Goal: Task Accomplishment & Management: Complete application form

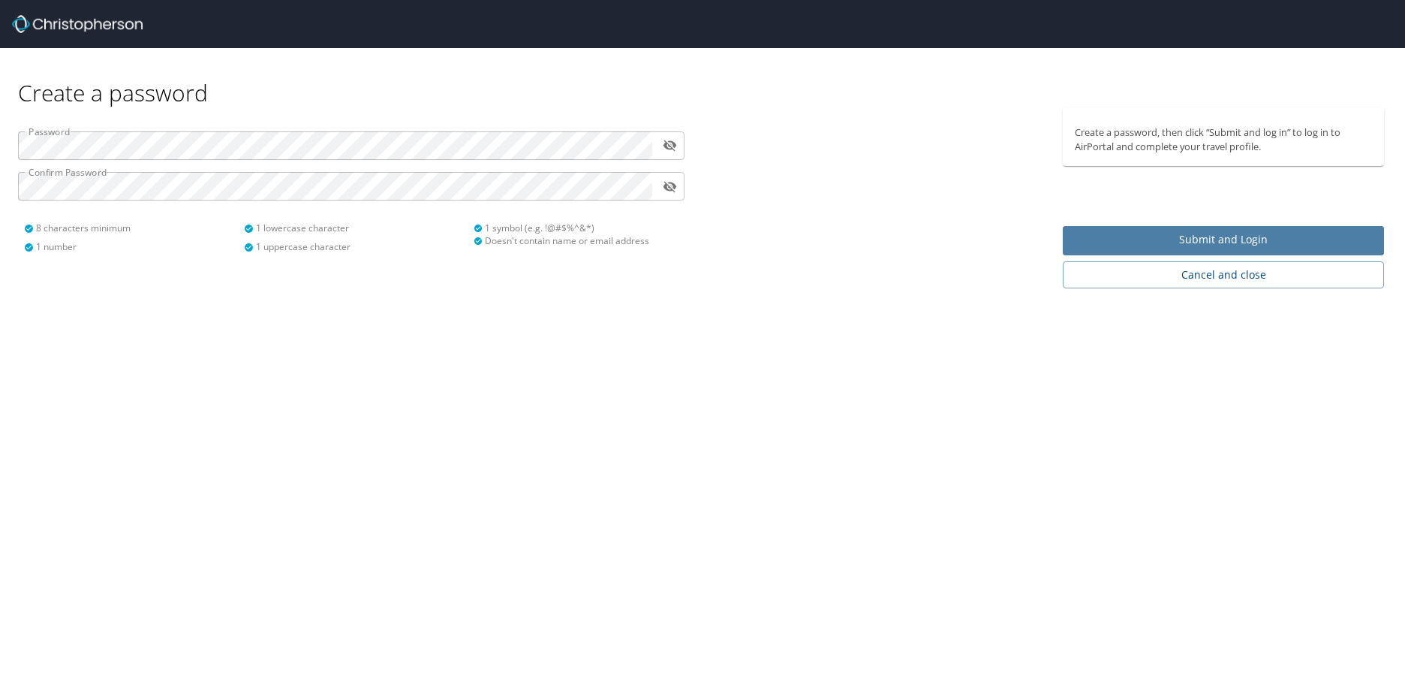
click at [1237, 240] on span "Submit and Login" at bounding box center [1223, 239] width 297 height 19
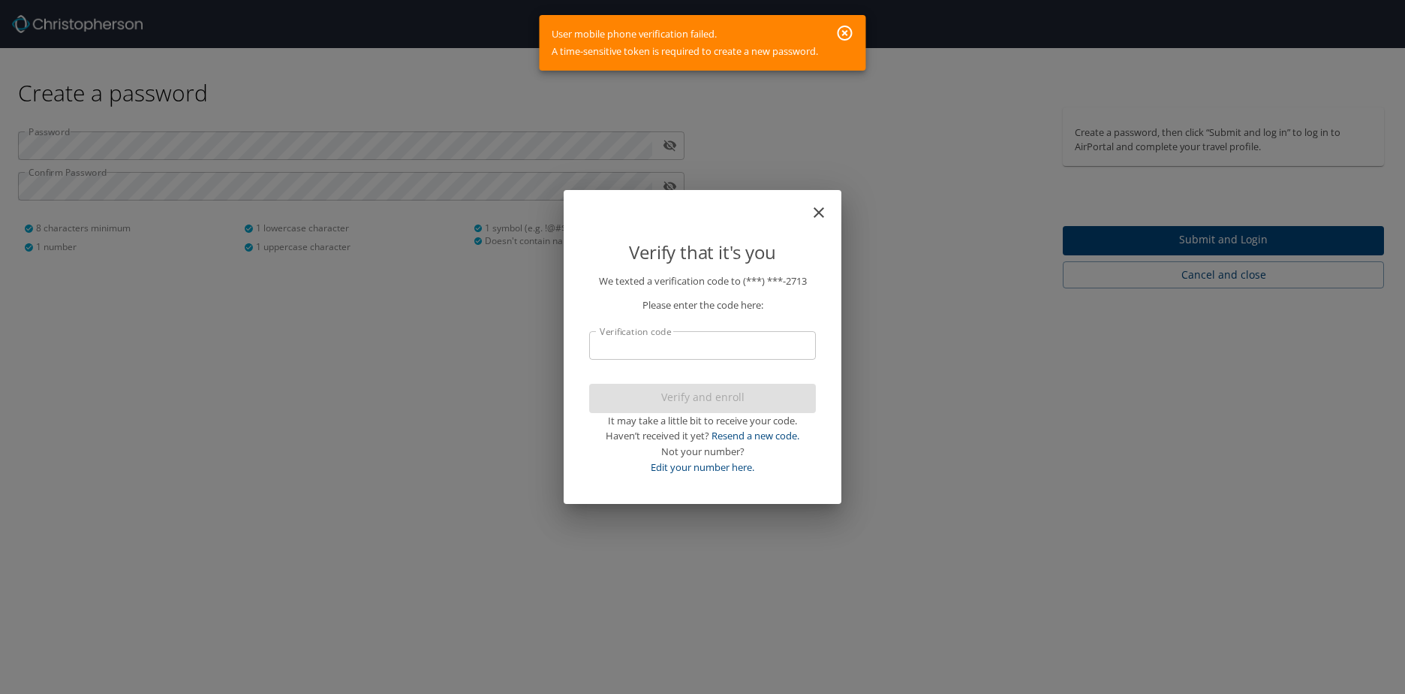
click at [842, 29] on icon "button" at bounding box center [845, 33] width 18 height 18
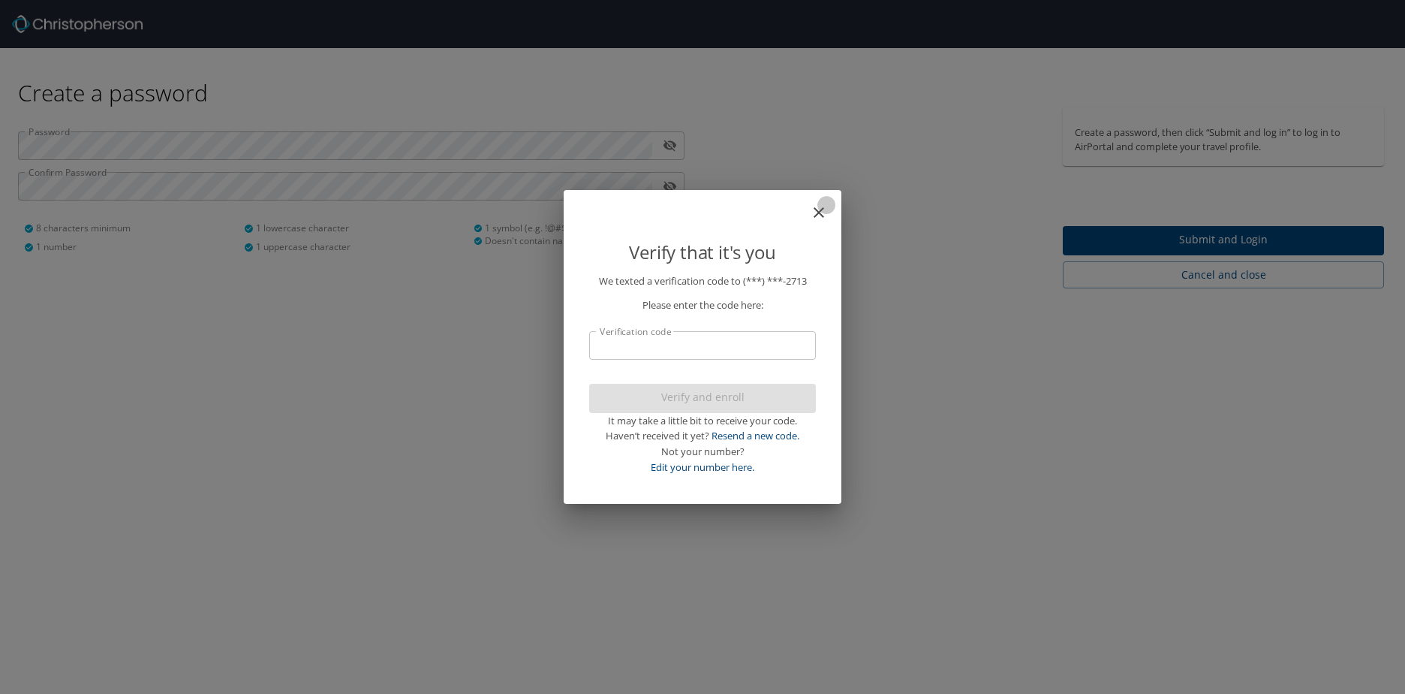
click at [819, 211] on icon "close" at bounding box center [819, 212] width 18 height 18
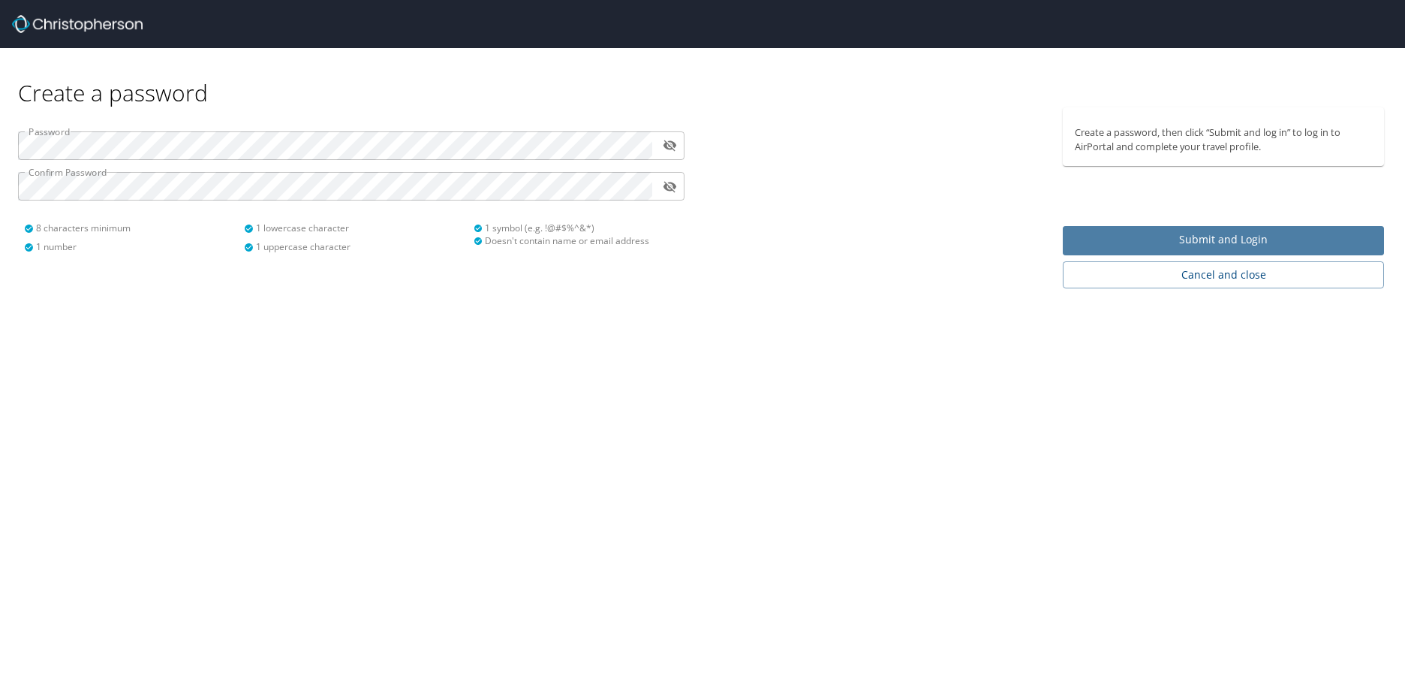
click at [1223, 239] on span "Submit and Login" at bounding box center [1223, 239] width 297 height 19
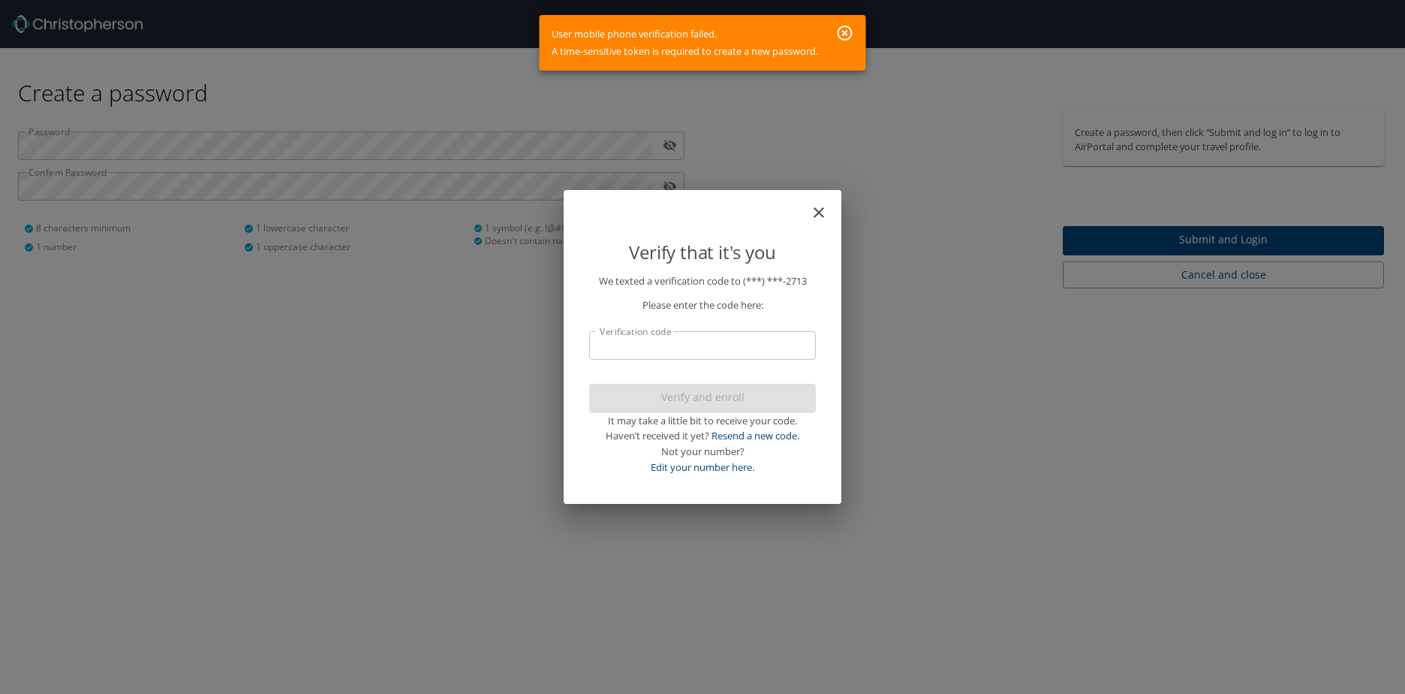
click at [845, 31] on icon "button" at bounding box center [845, 33] width 15 height 15
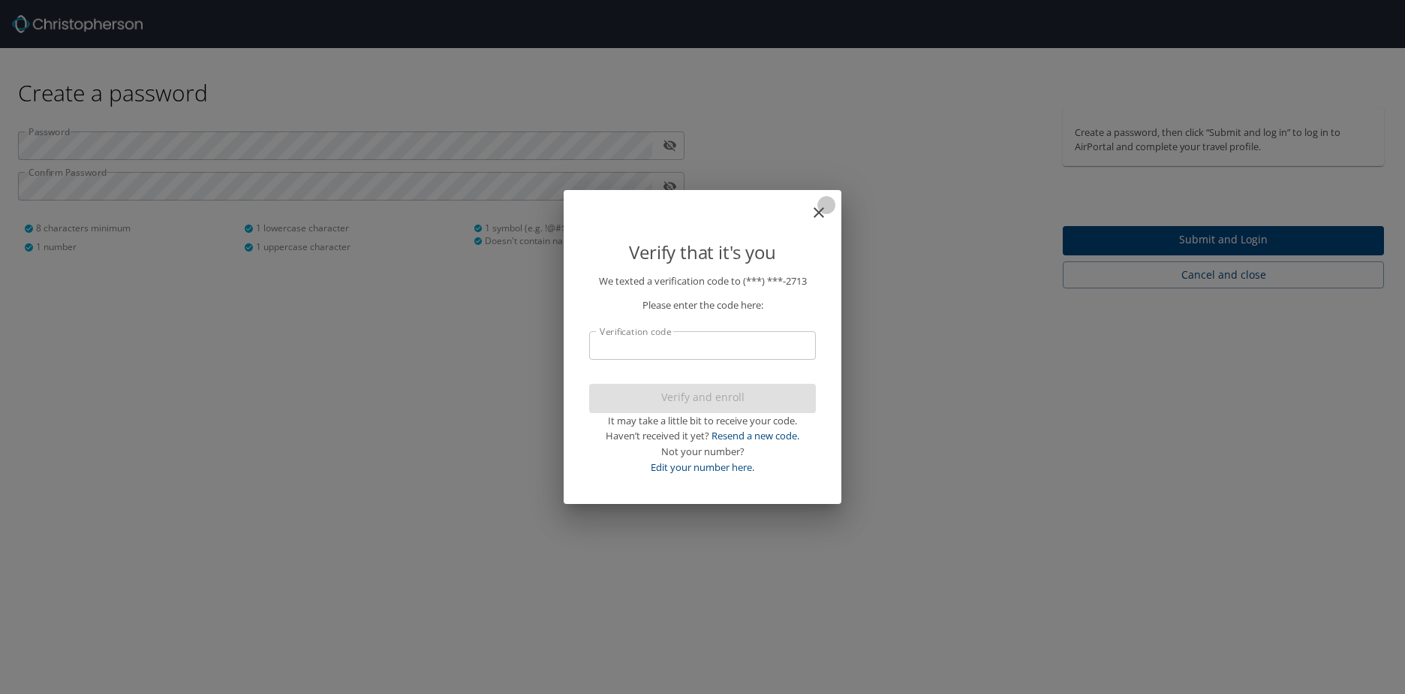
click at [815, 212] on icon "close" at bounding box center [819, 212] width 18 height 18
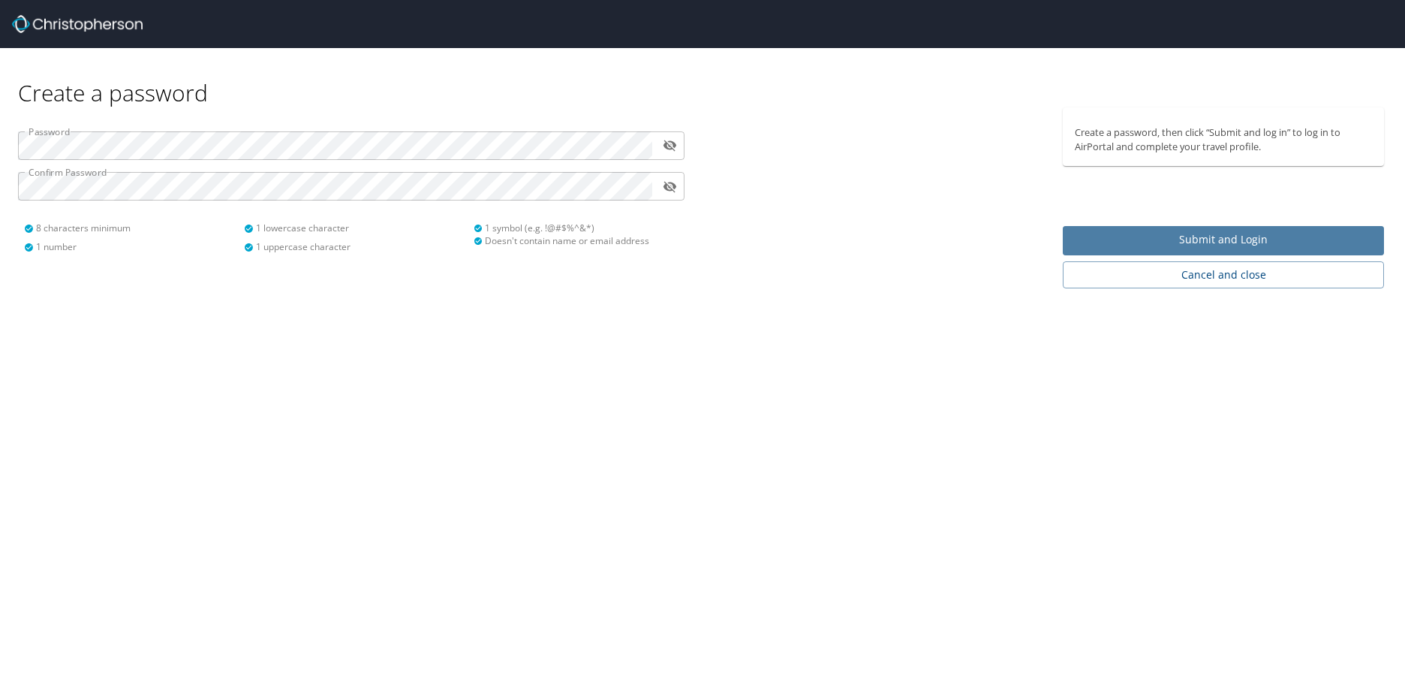
click at [1239, 245] on span "Submit and Login" at bounding box center [1223, 239] width 297 height 19
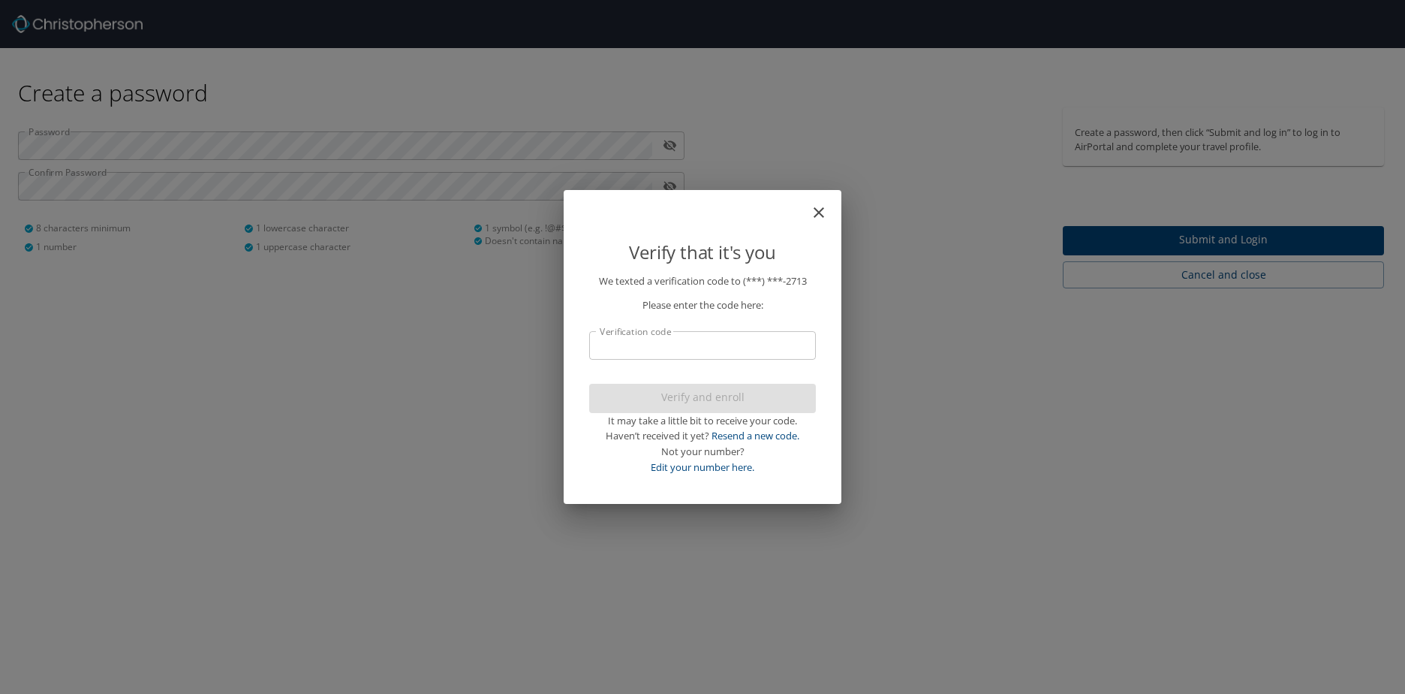
click at [607, 351] on input "Verification code" at bounding box center [702, 345] width 227 height 29
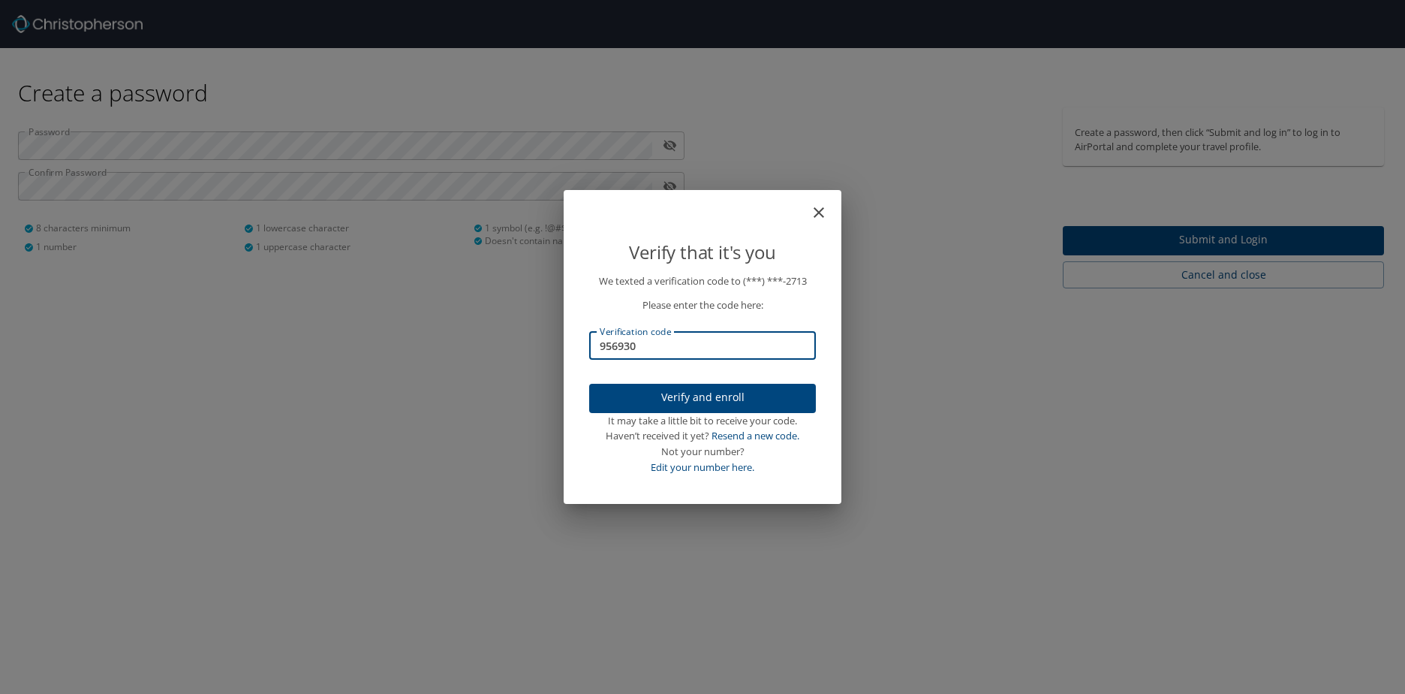
type input "956930"
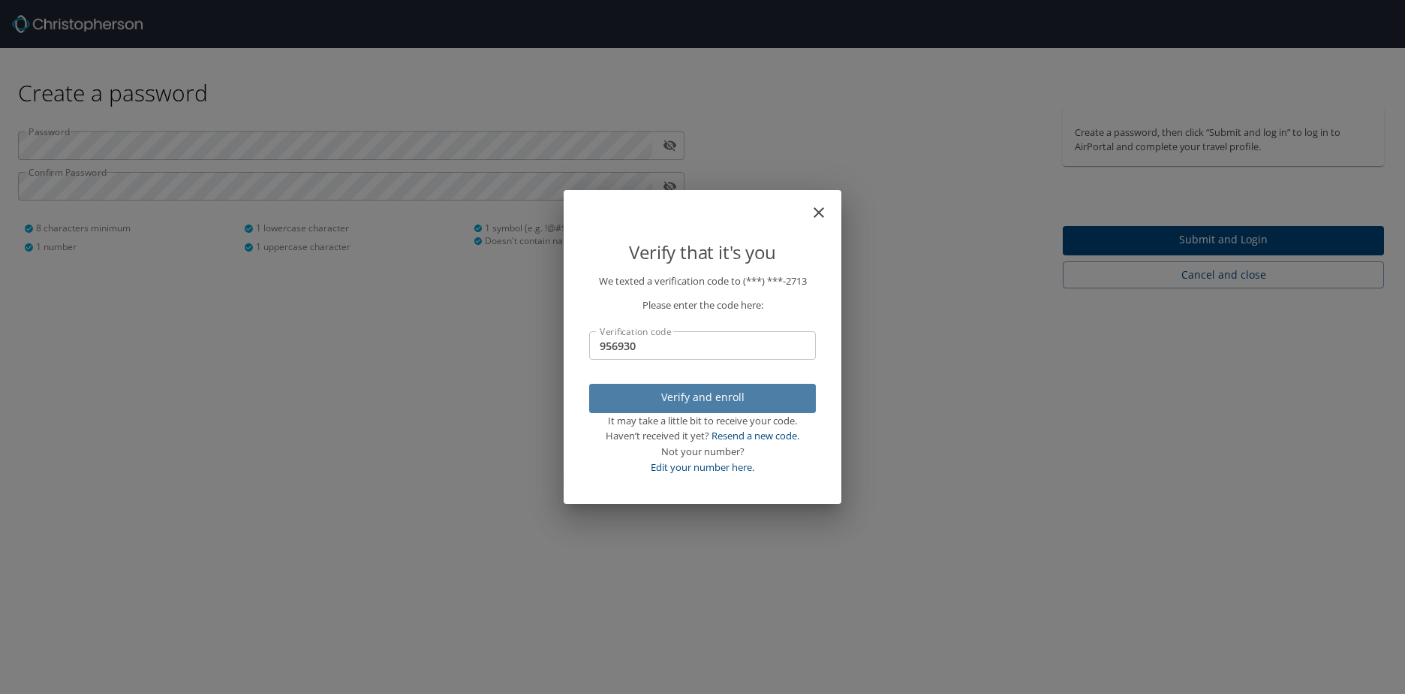
click at [703, 399] on span "Verify and enroll" at bounding box center [702, 397] width 203 height 19
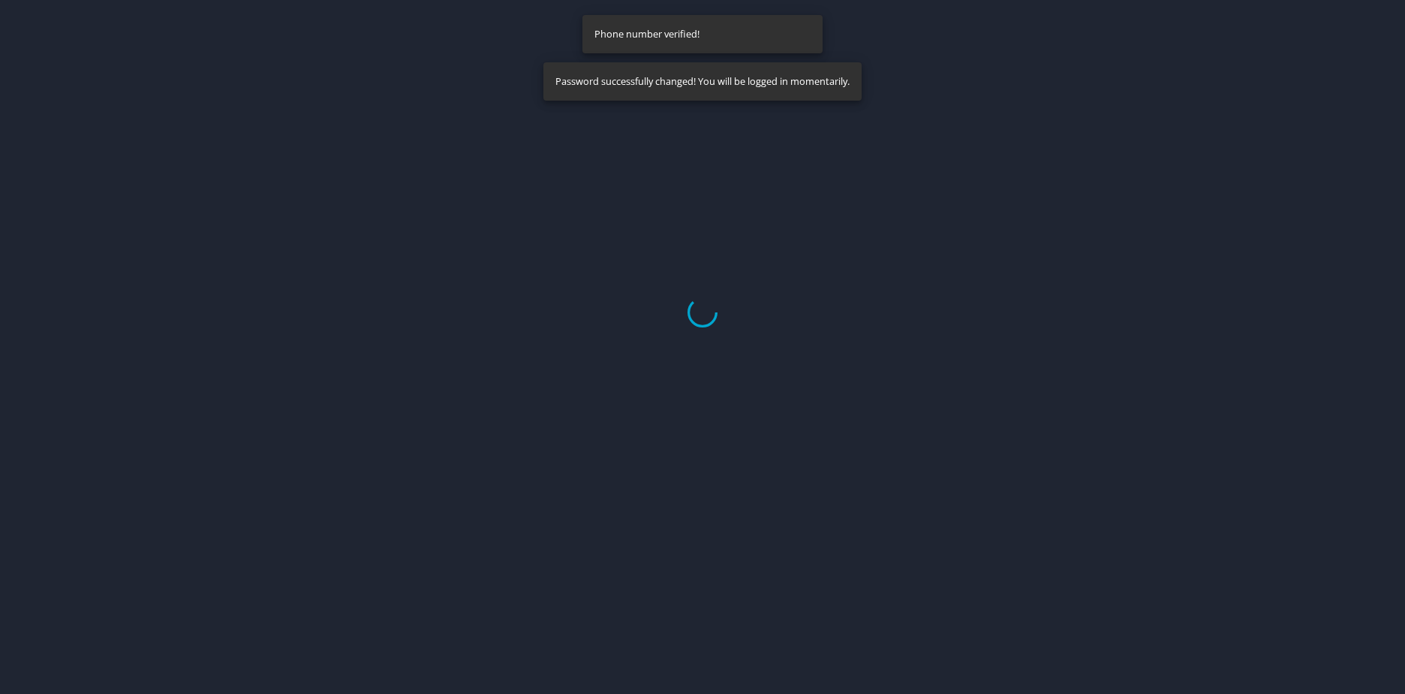
select select "US"
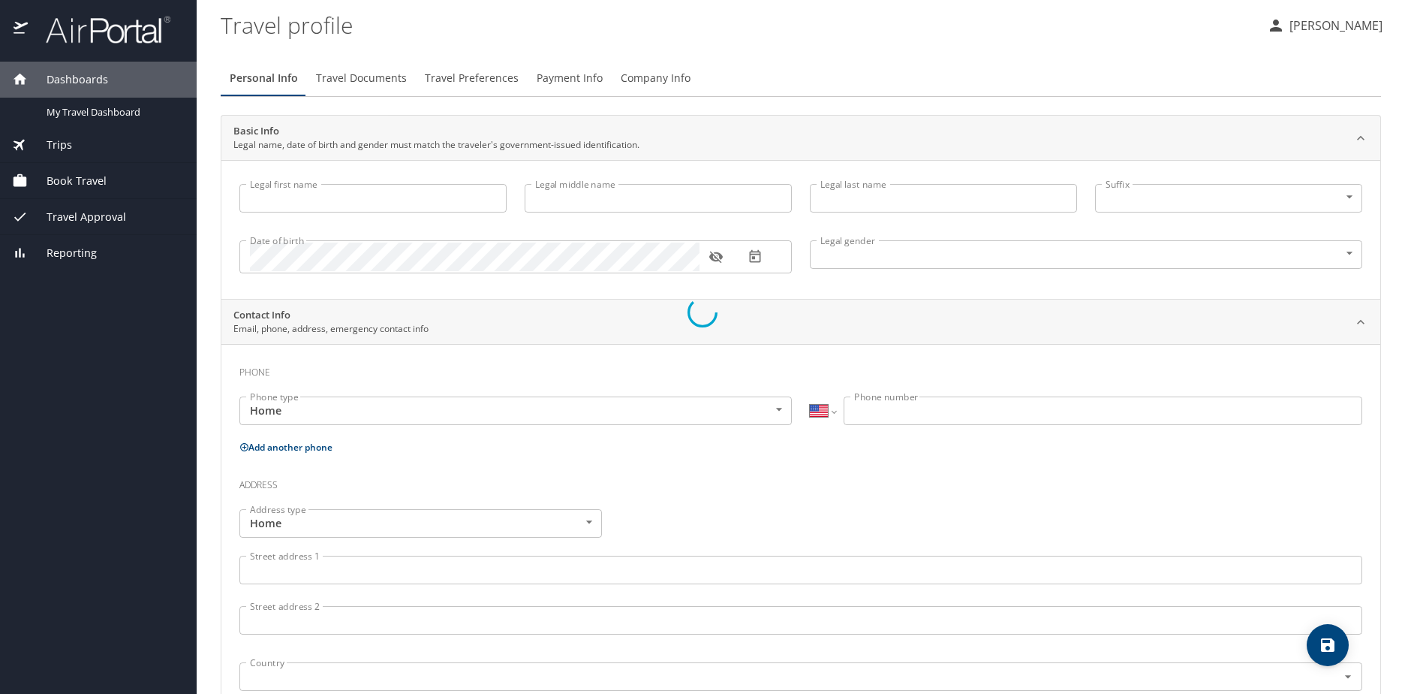
type input "Hollan"
type input "Campbell"
type input "Female"
select select "US"
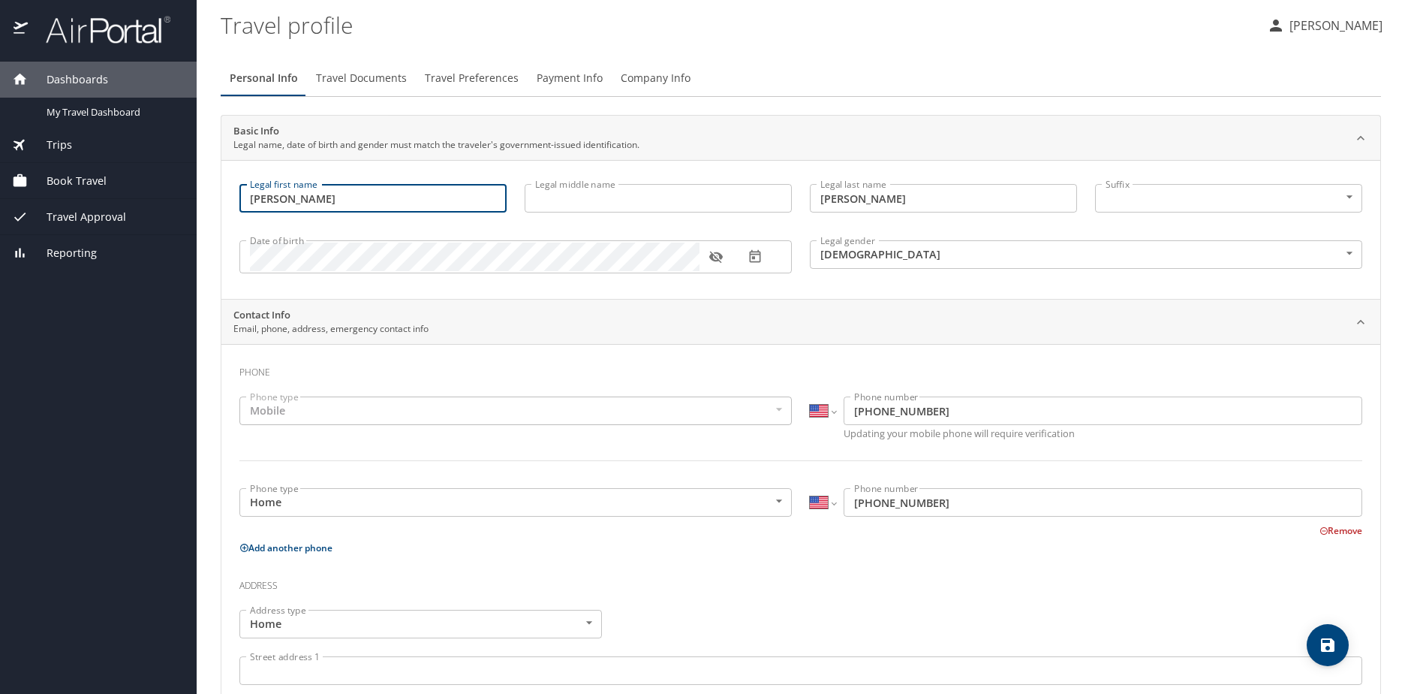
click at [295, 195] on input "Hollan" at bounding box center [372, 198] width 267 height 29
type input "H"
type input "l"
type input "Lawrel"
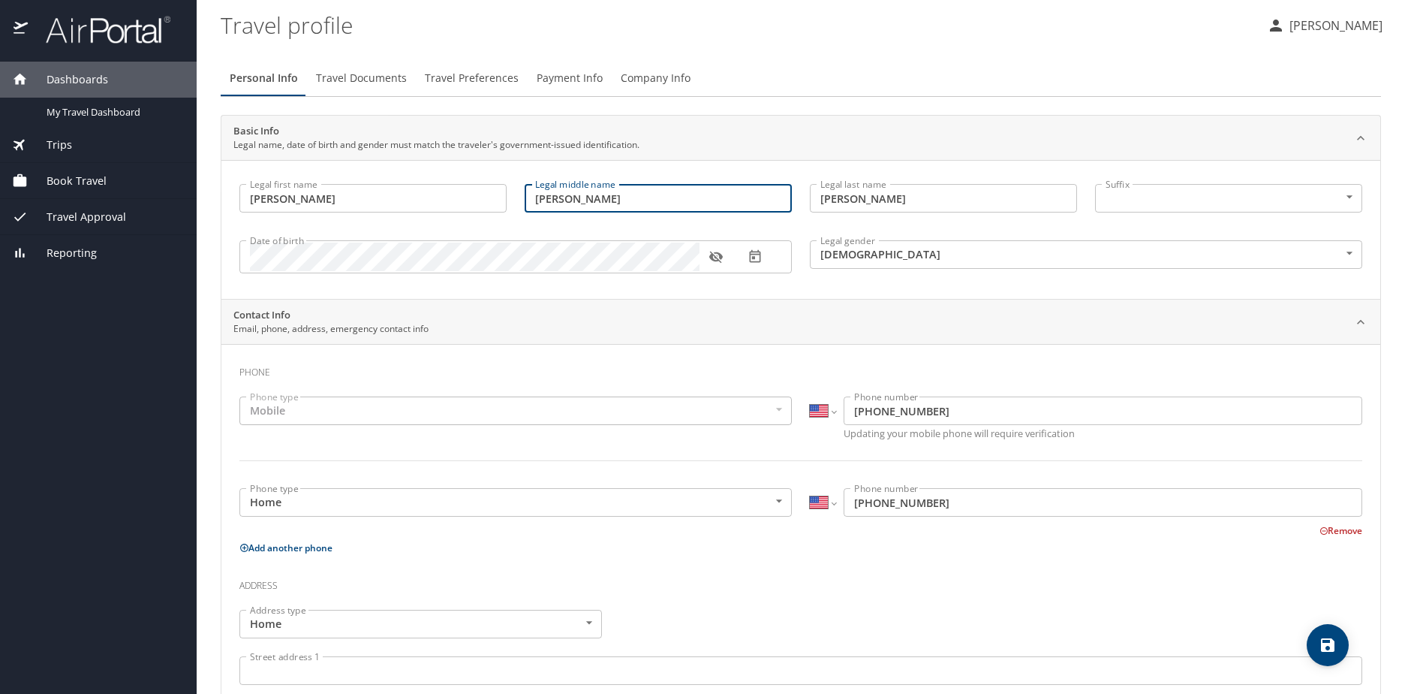
type input "Hollan"
click at [329, 413] on div "Mobile" at bounding box center [515, 410] width 553 height 29
click at [283, 406] on div "Mobile" at bounding box center [515, 410] width 553 height 29
click at [284, 408] on div "Mobile" at bounding box center [515, 410] width 553 height 29
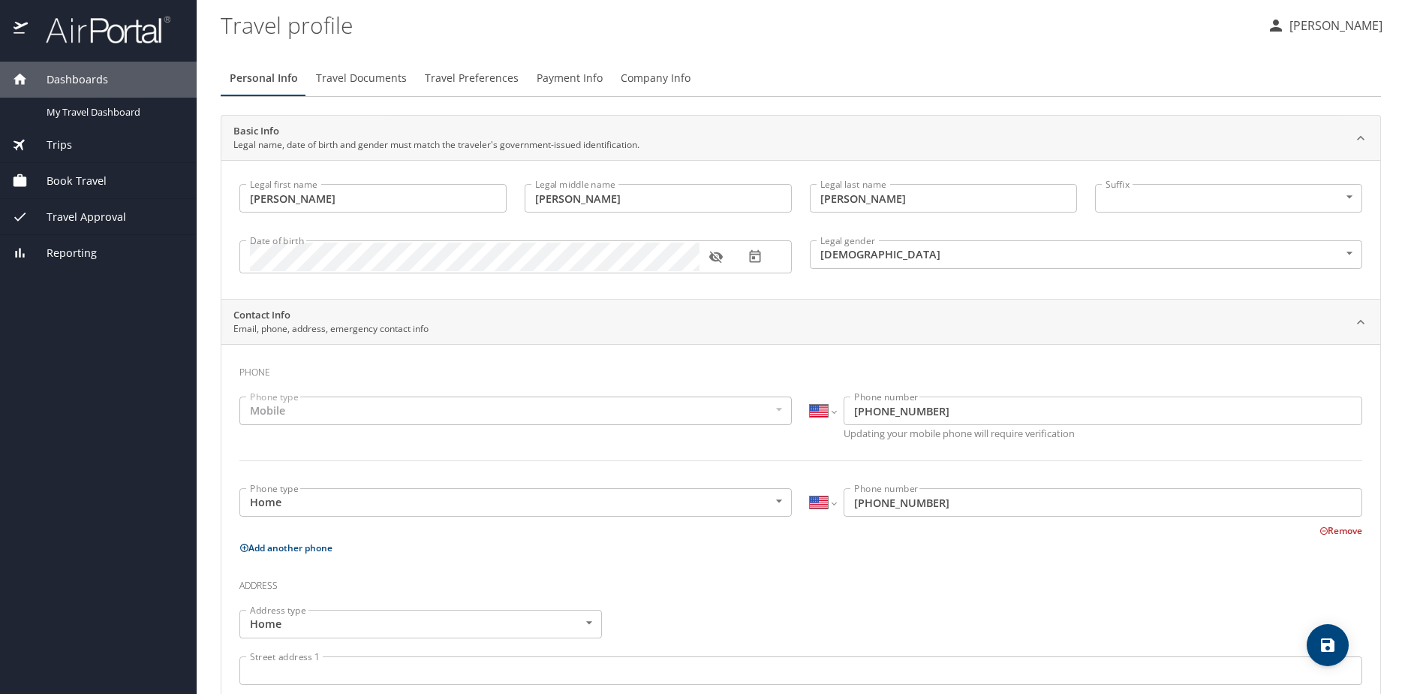
click at [285, 410] on div "Mobile" at bounding box center [515, 410] width 553 height 29
click at [714, 259] on icon "button" at bounding box center [716, 256] width 15 height 15
click at [303, 406] on div "Mobile" at bounding box center [515, 410] width 553 height 29
click at [905, 254] on body "Dashboards My Travel Dashboard Trips Current / Future Trips Past Trips Trips Mi…" at bounding box center [702, 347] width 1405 height 694
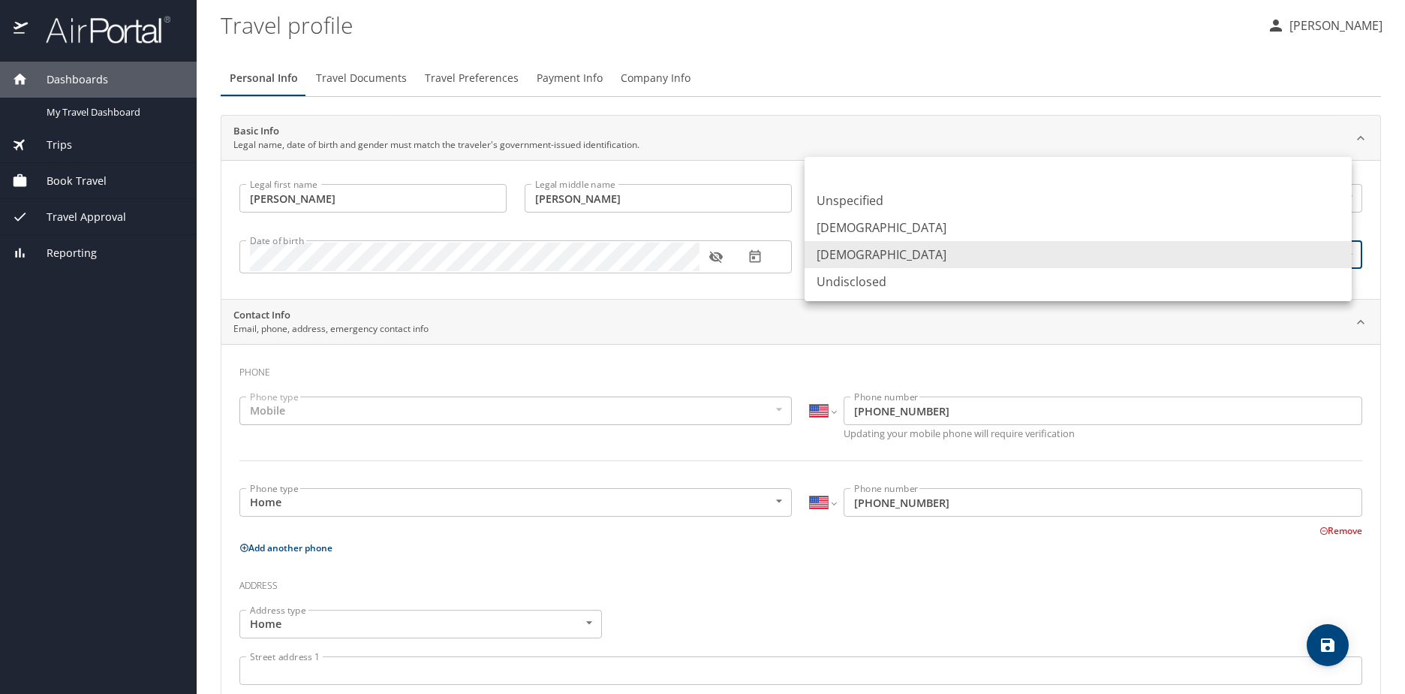
click at [899, 265] on li "Female" at bounding box center [1078, 254] width 547 height 27
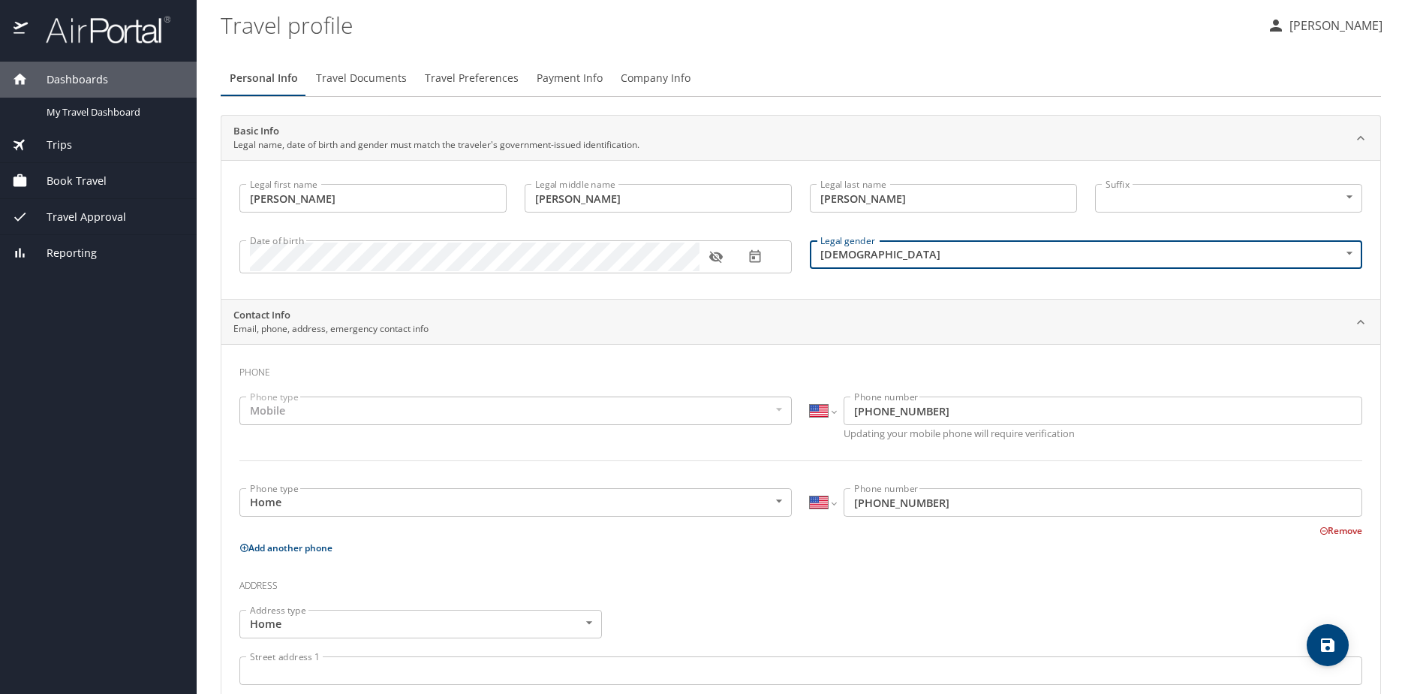
click at [274, 415] on div "Mobile" at bounding box center [515, 410] width 553 height 29
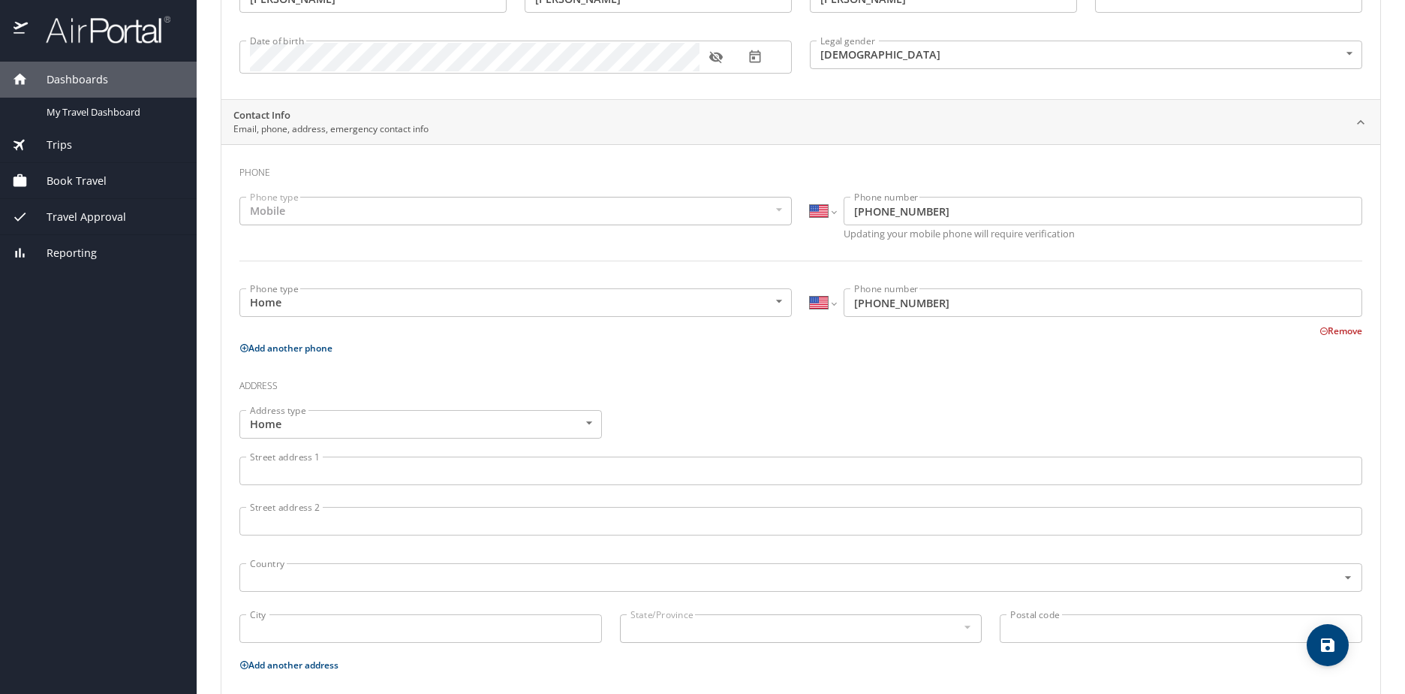
scroll to position [225, 0]
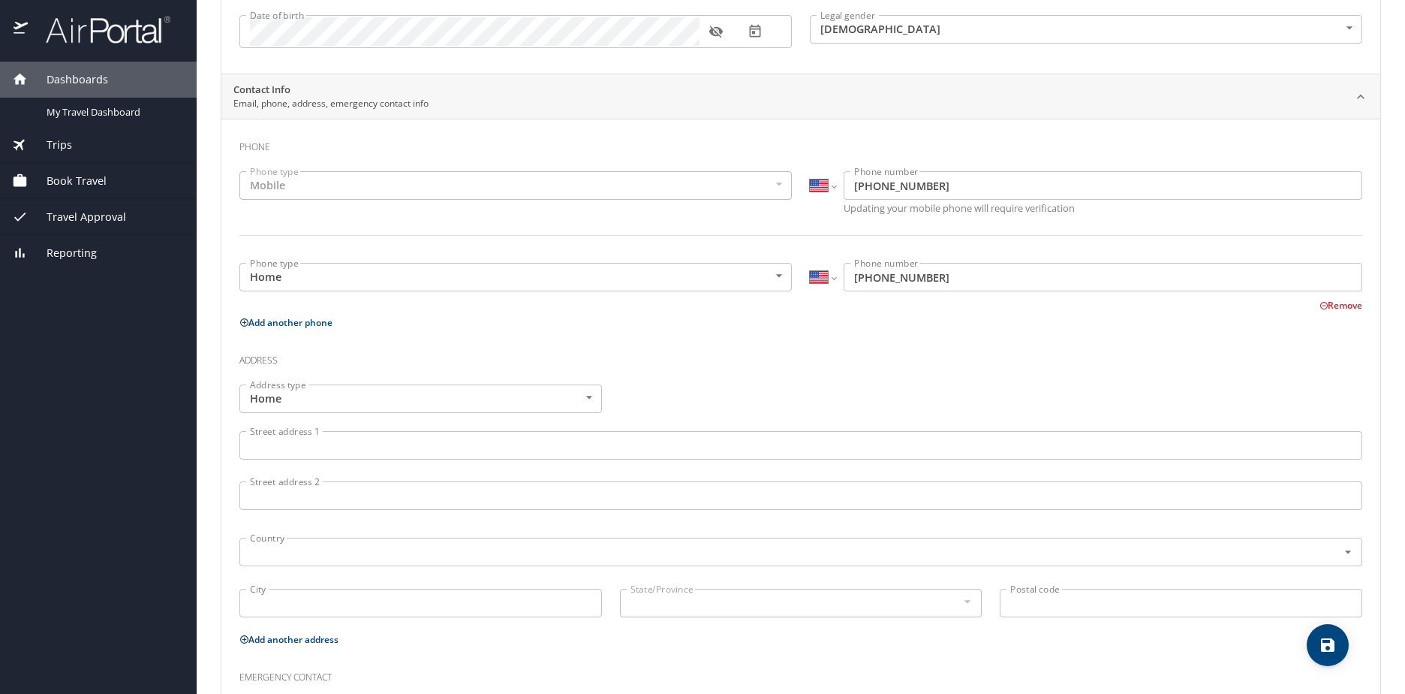
click at [254, 446] on input "Street address 1" at bounding box center [800, 445] width 1123 height 29
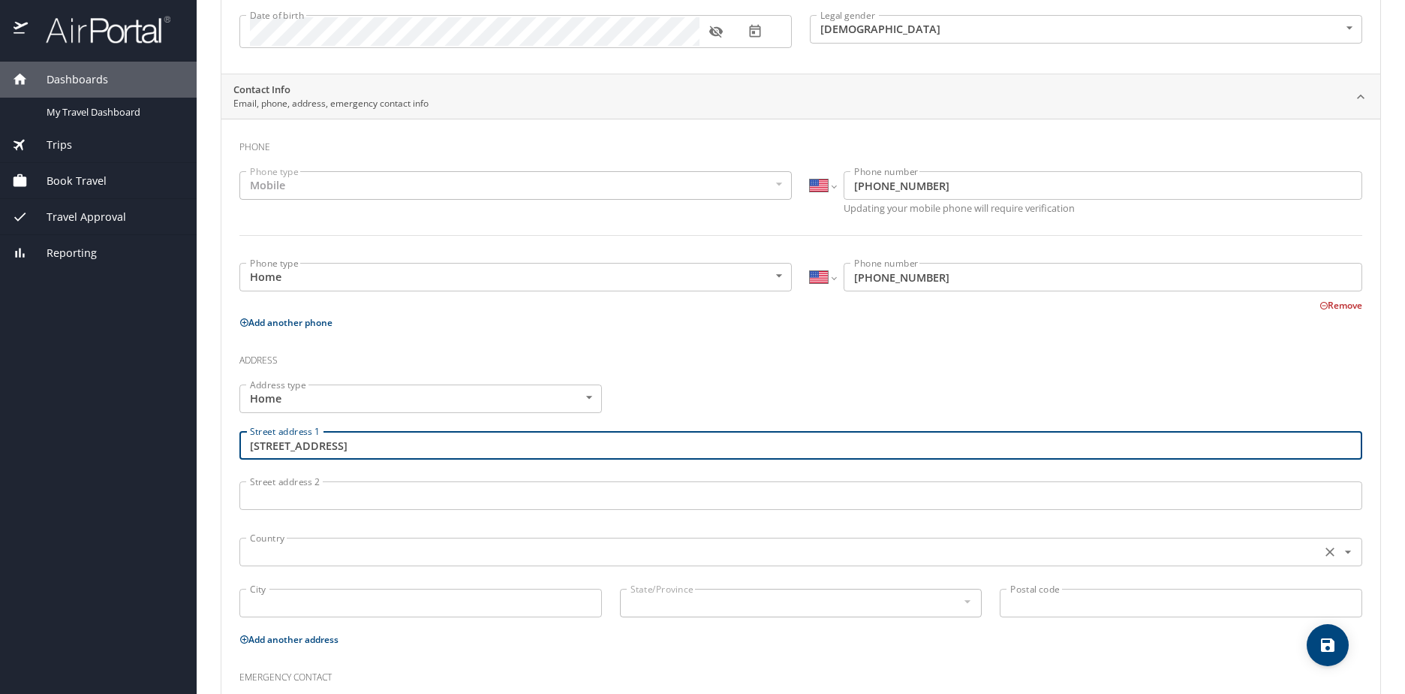
type input "1006 Cleermont Drive"
click at [268, 556] on input "text" at bounding box center [779, 552] width 1070 height 20
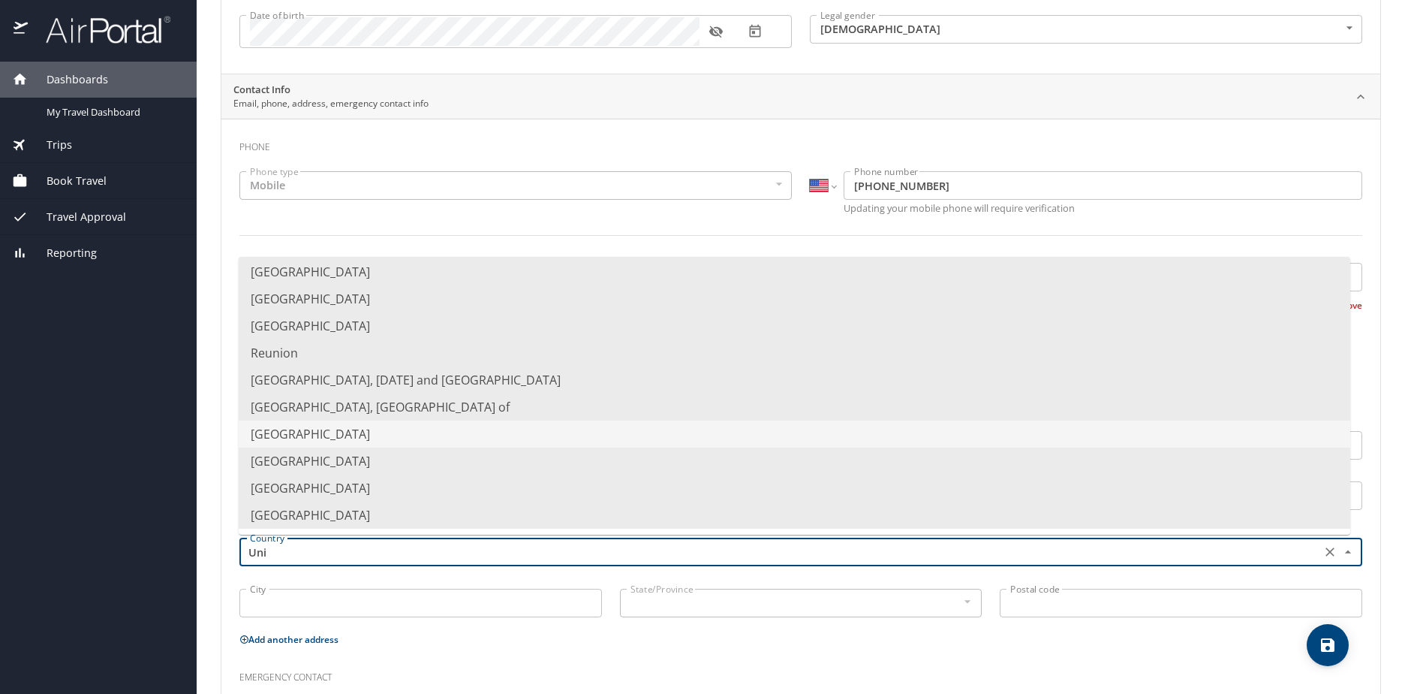
scroll to position [0, 0]
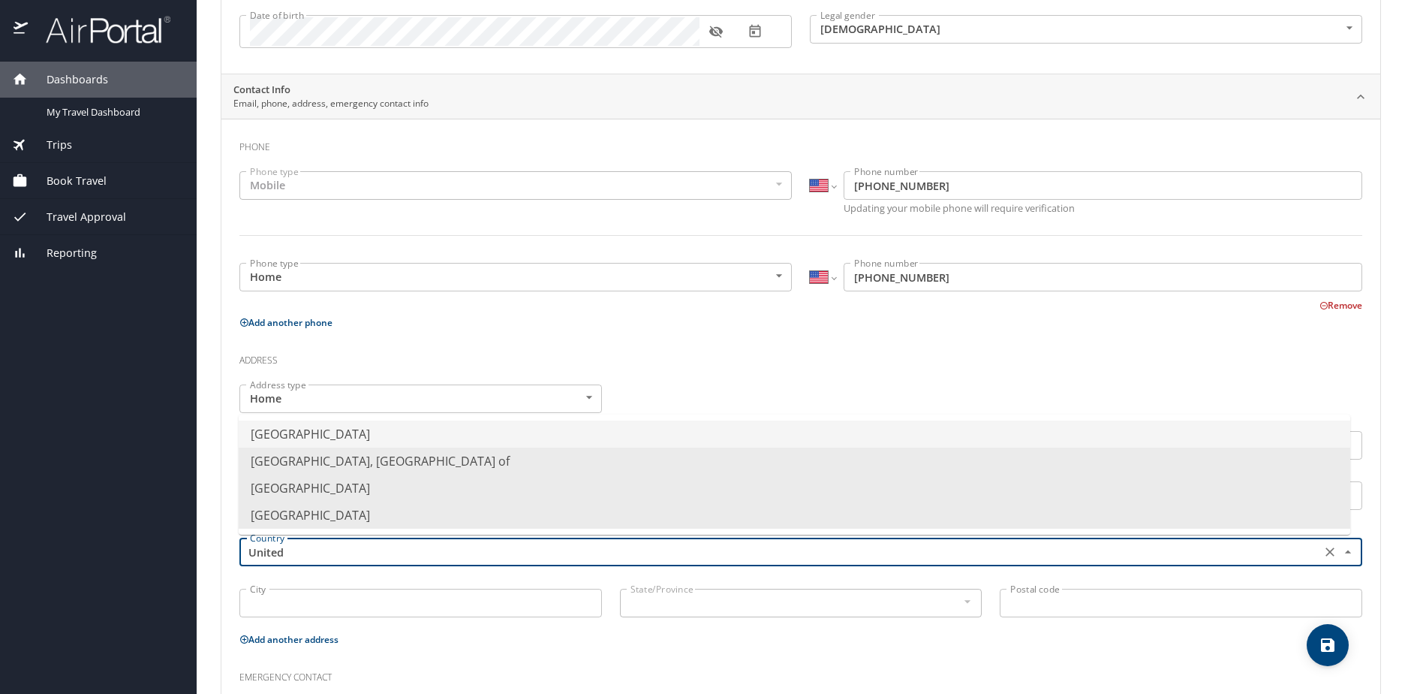
click at [361, 439] on li "United States of America" at bounding box center [795, 433] width 1112 height 27
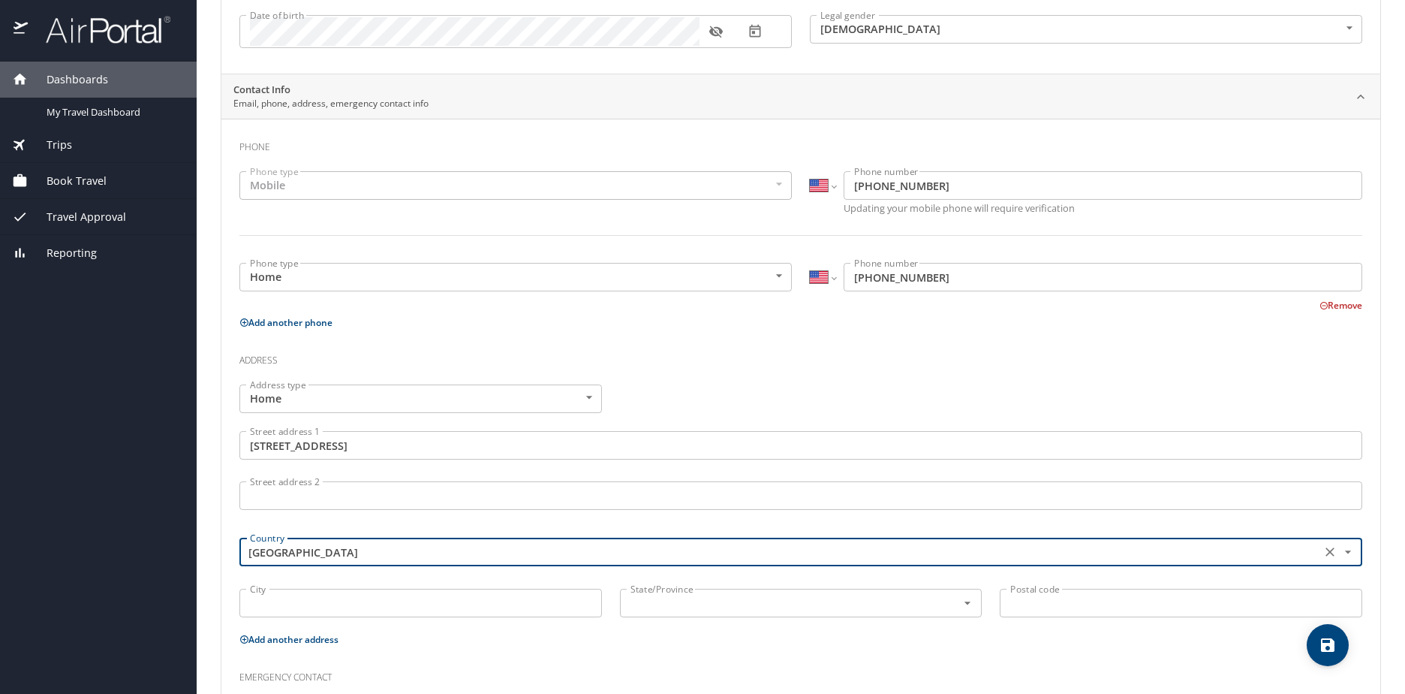
type input "United States of America"
click at [281, 605] on input "City" at bounding box center [420, 603] width 363 height 29
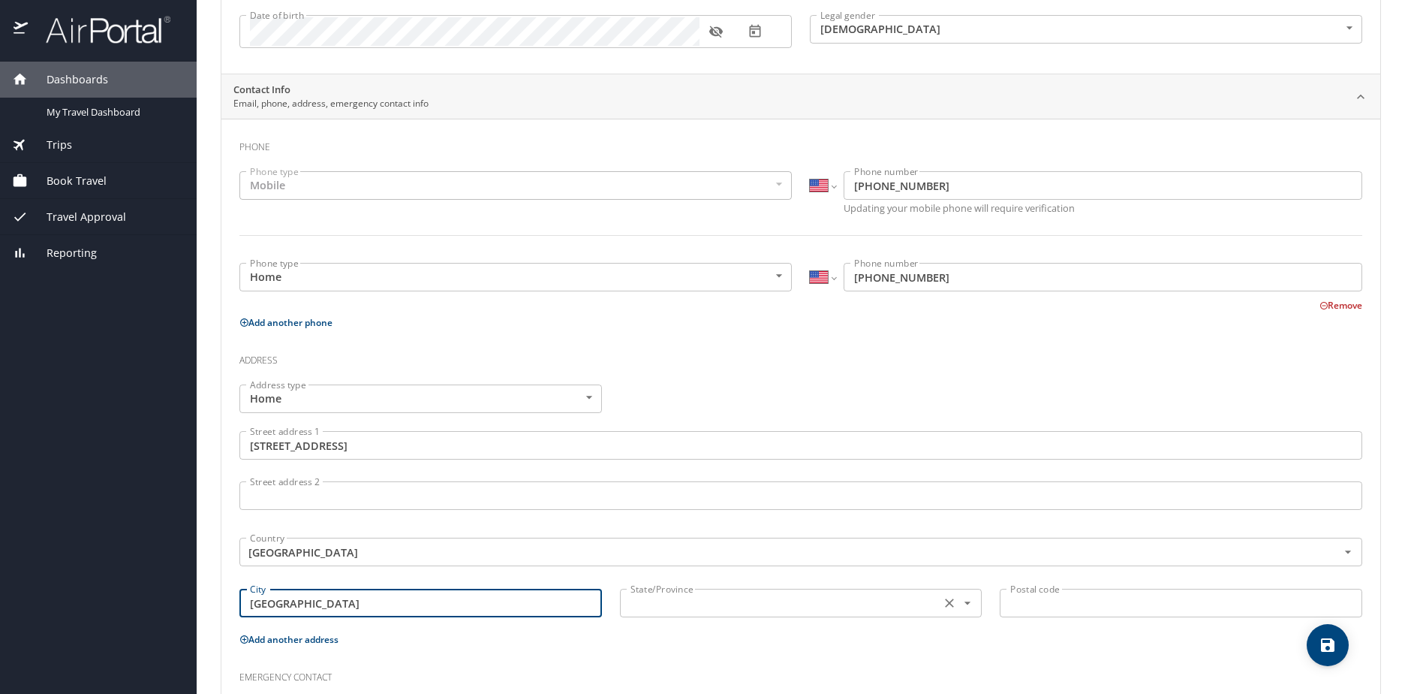
type input "Huntsville"
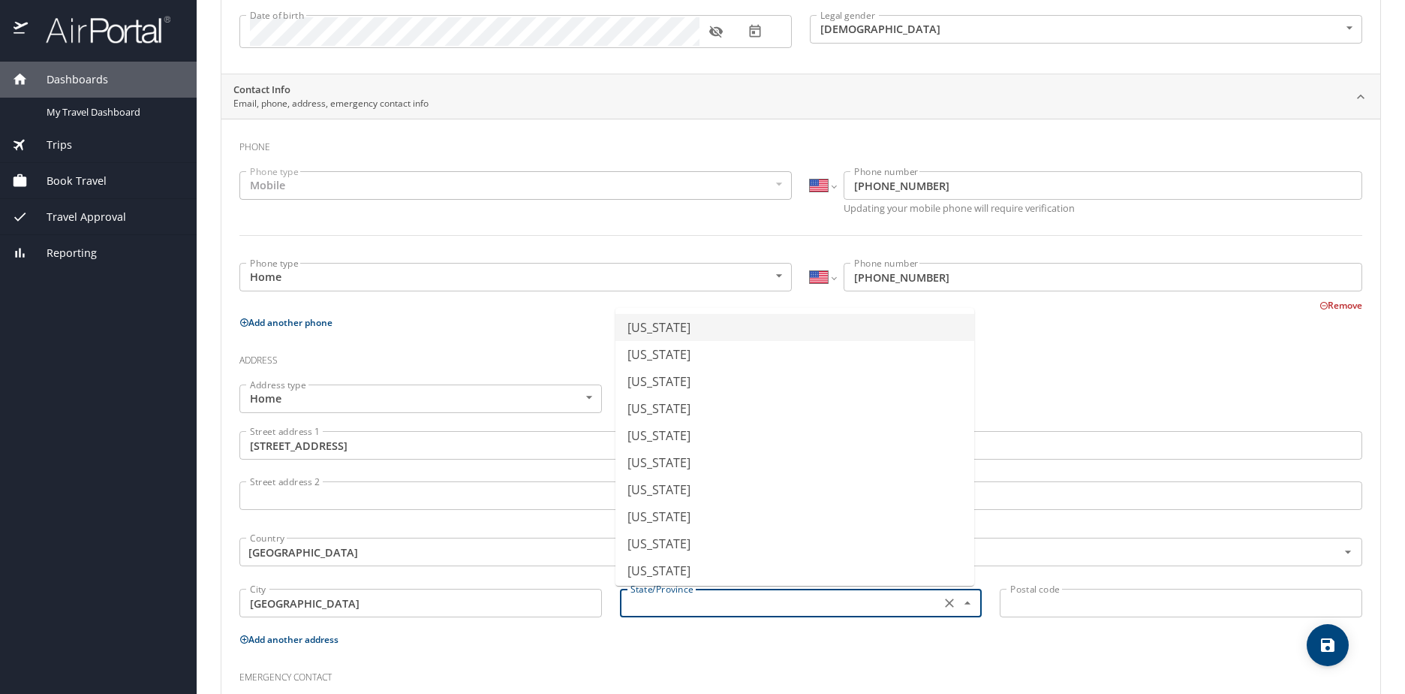
click at [636, 597] on input "text" at bounding box center [779, 603] width 309 height 20
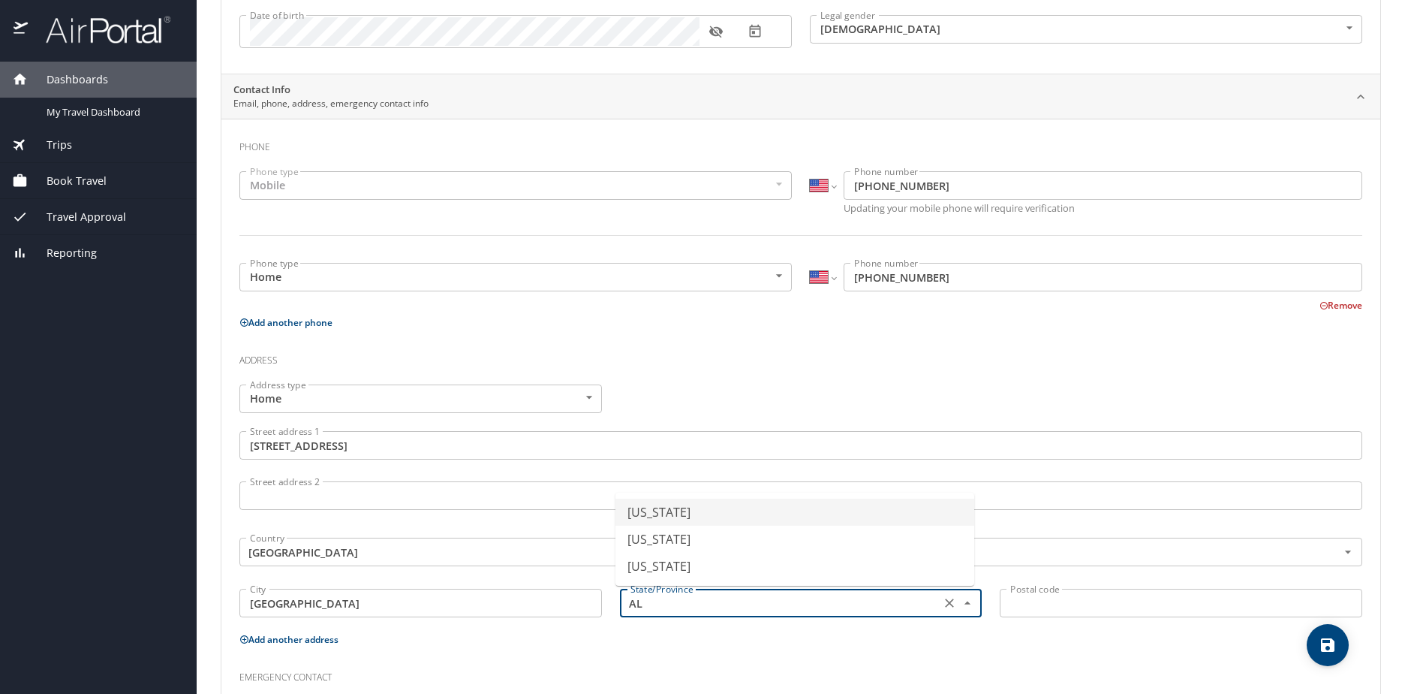
type input "Alabama"
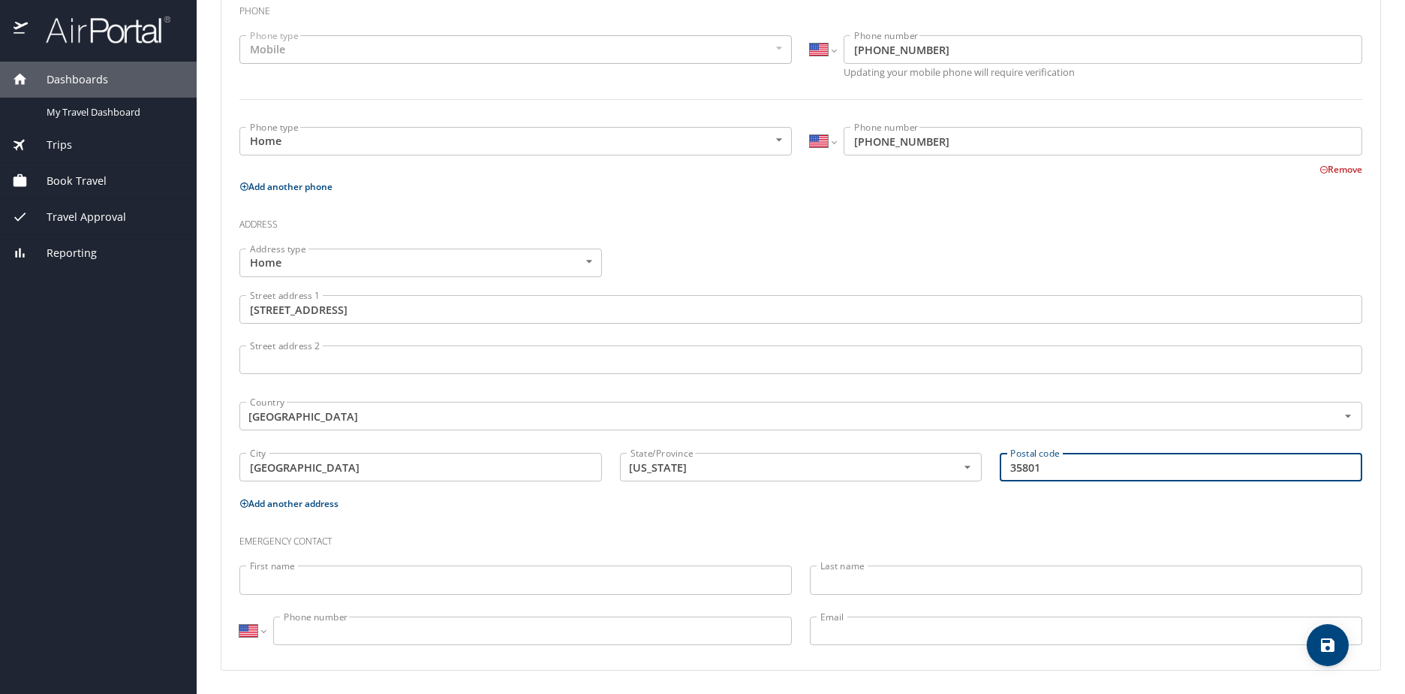
scroll to position [362, 0]
type input "35801"
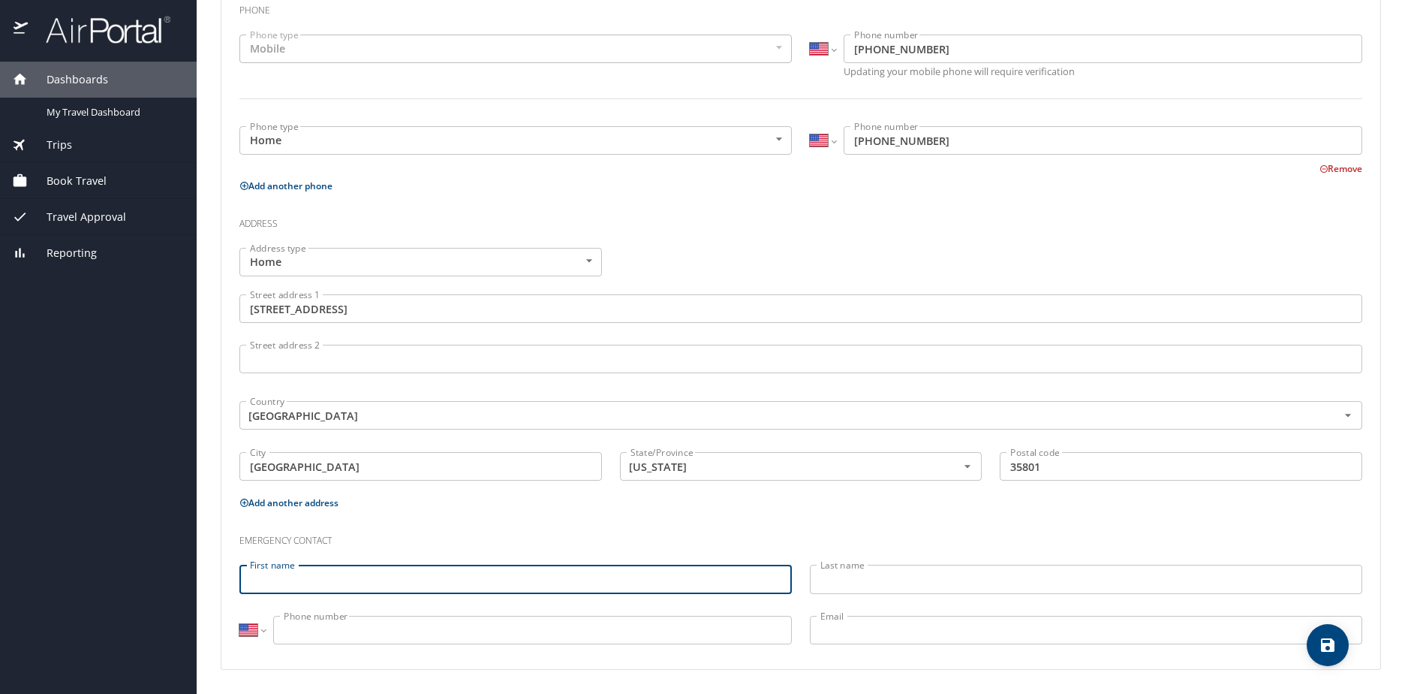
click at [286, 592] on input "First name" at bounding box center [515, 579] width 553 height 29
type input "Phillip"
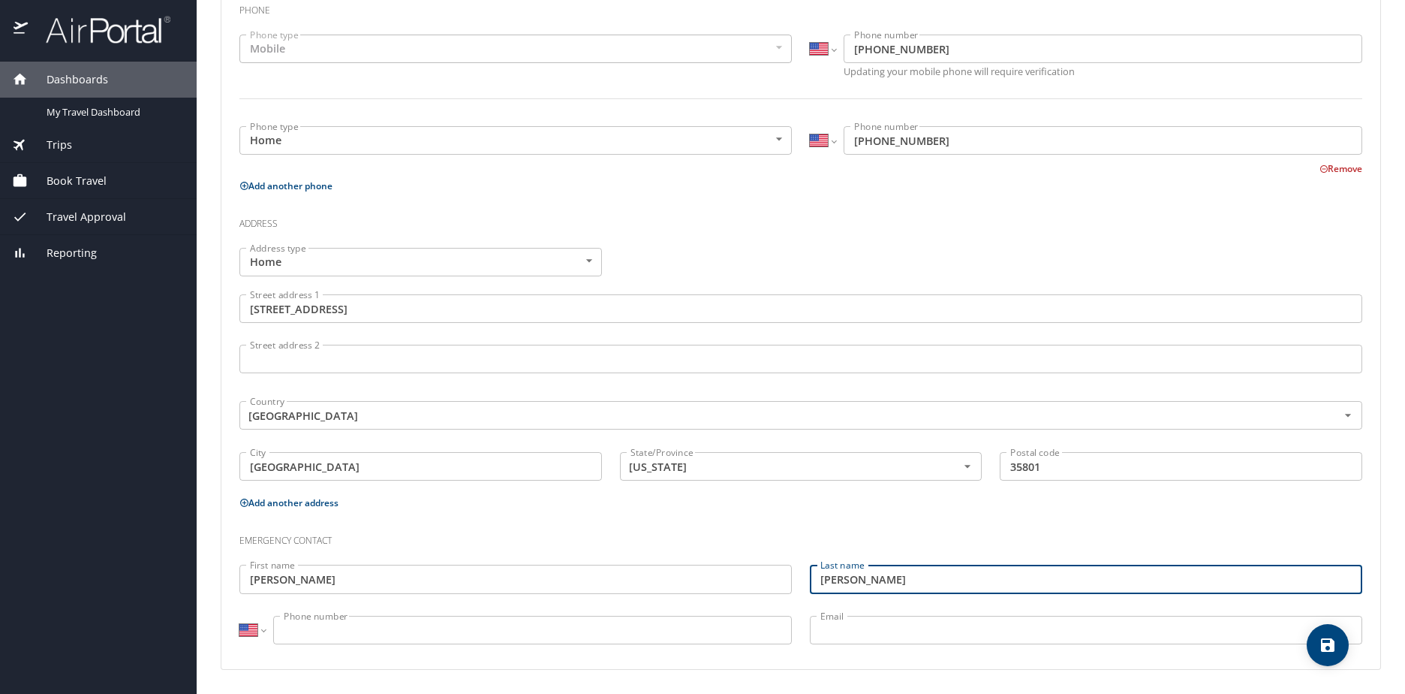
type input "Campbell"
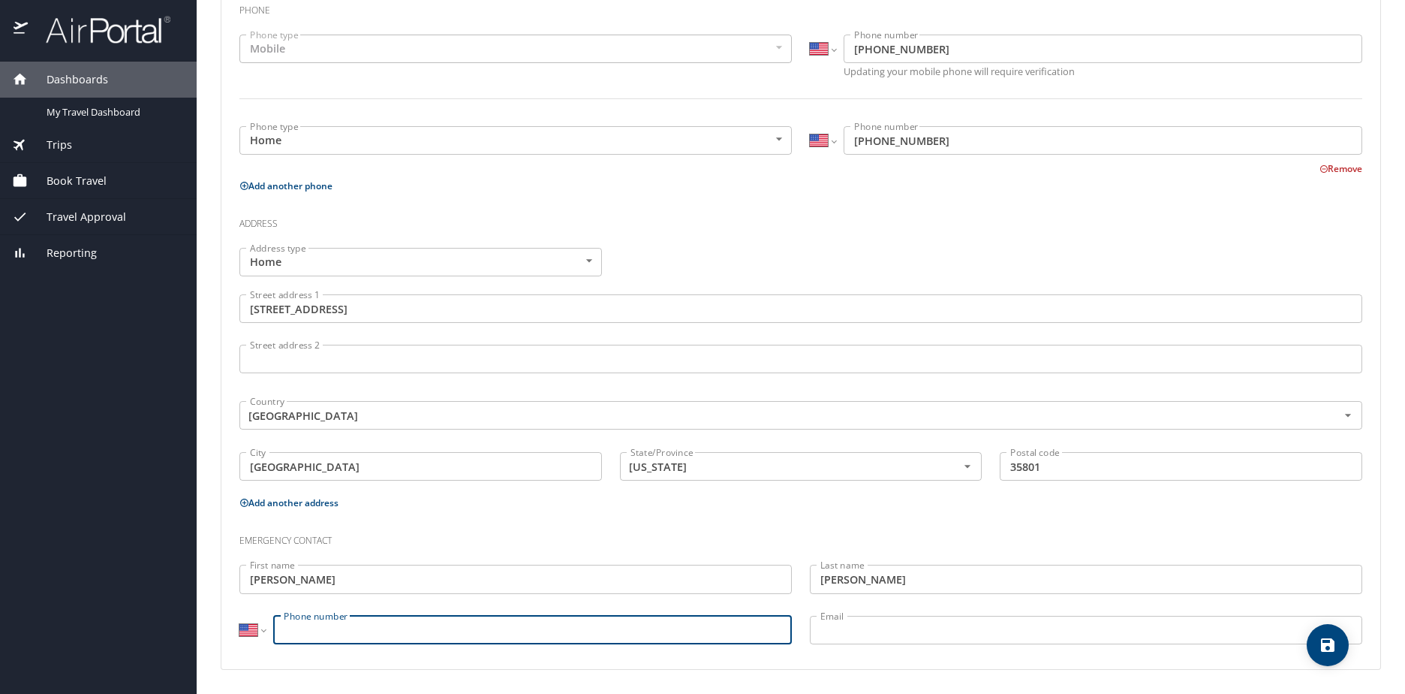
click at [281, 633] on input "Phone number" at bounding box center [532, 630] width 519 height 29
type input "(256) 656-3659"
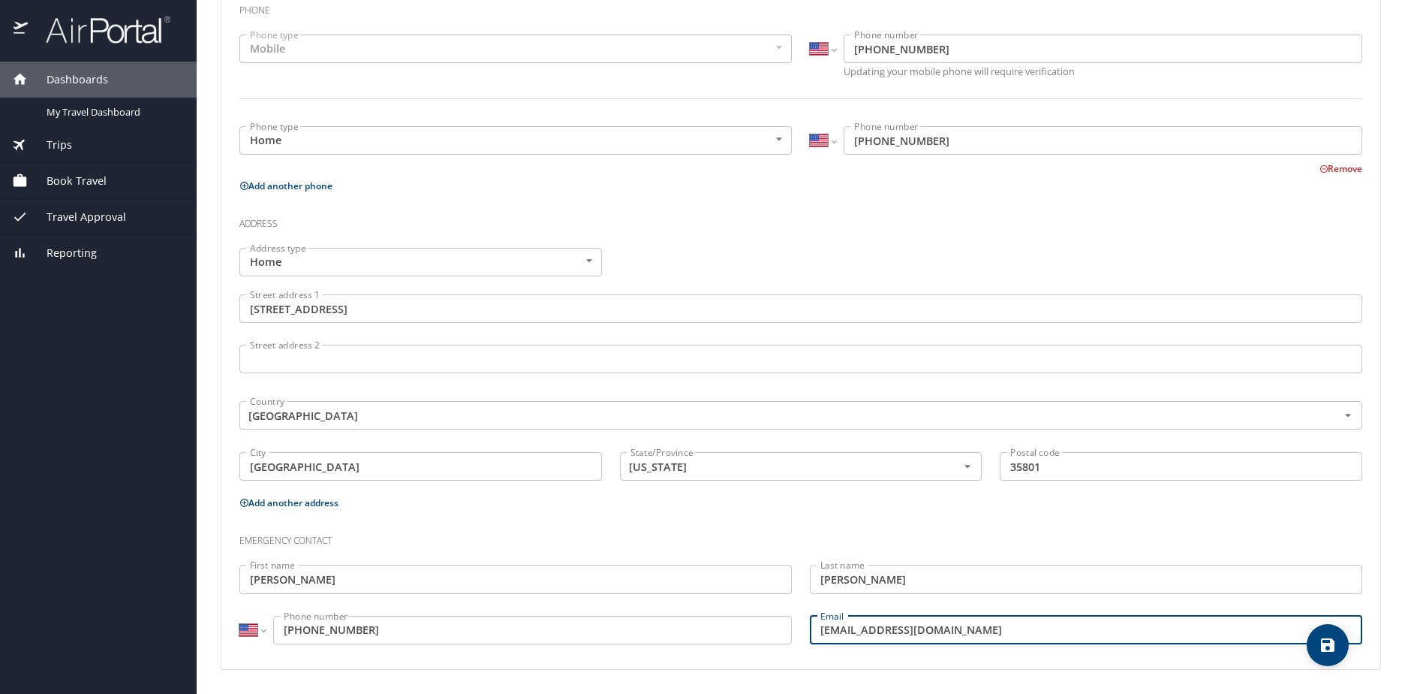
type input "pcampbell@envisionllc.com"
click at [73, 113] on span "My Travel Dashboard" at bounding box center [113, 112] width 132 height 14
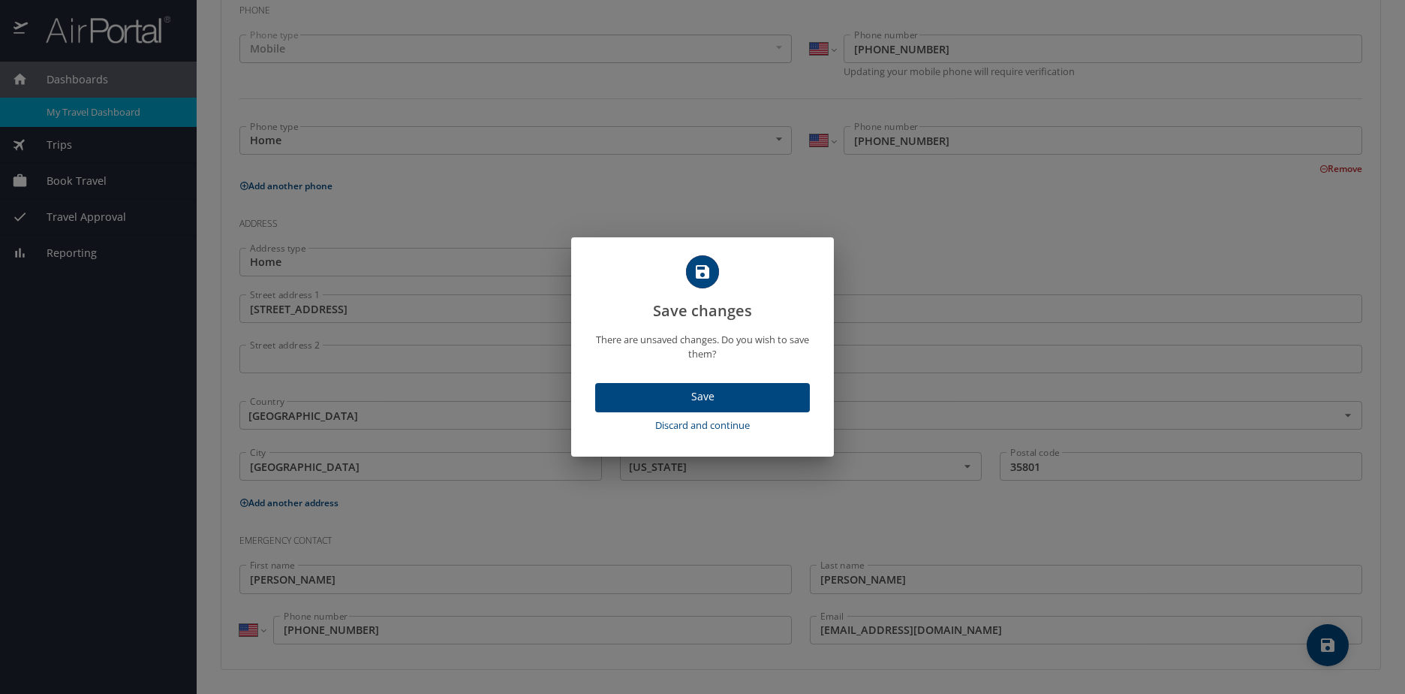
click at [700, 402] on span "Save" at bounding box center [702, 396] width 191 height 19
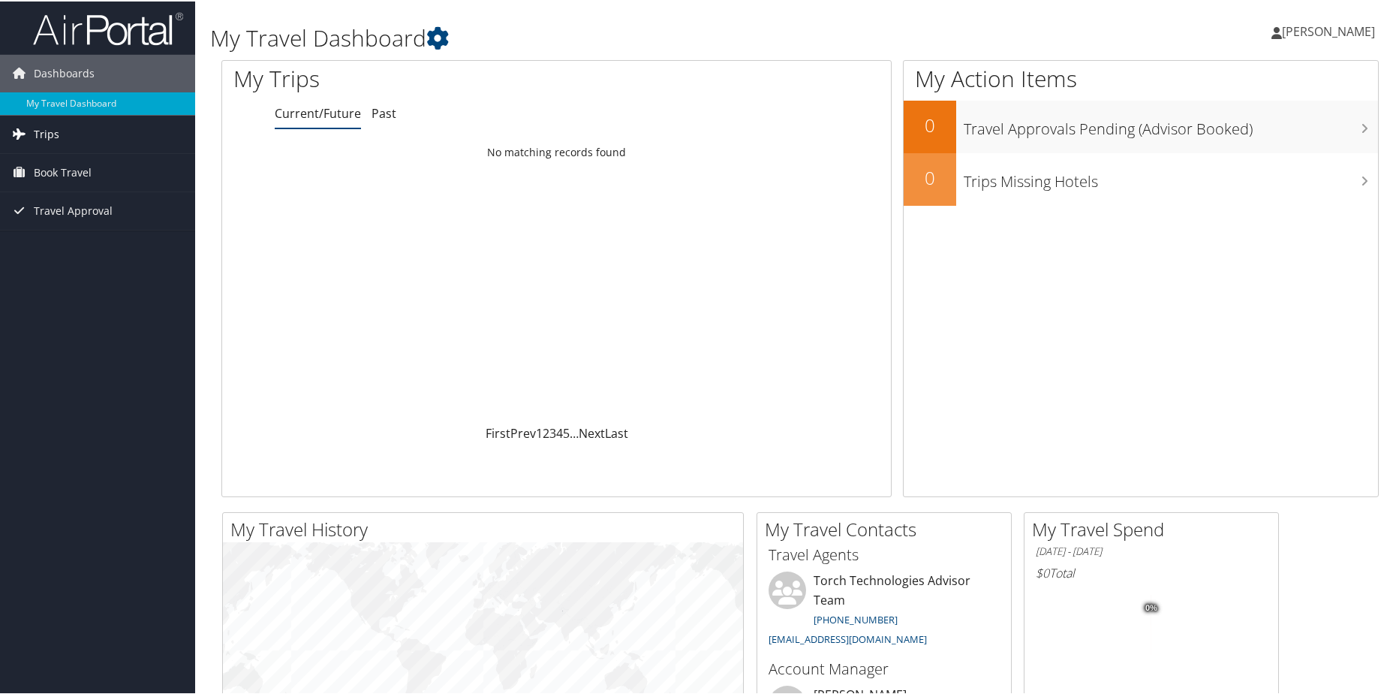
click at [41, 135] on span "Trips" at bounding box center [47, 133] width 26 height 38
click at [100, 160] on link "Current/Future Trips" at bounding box center [97, 163] width 195 height 23
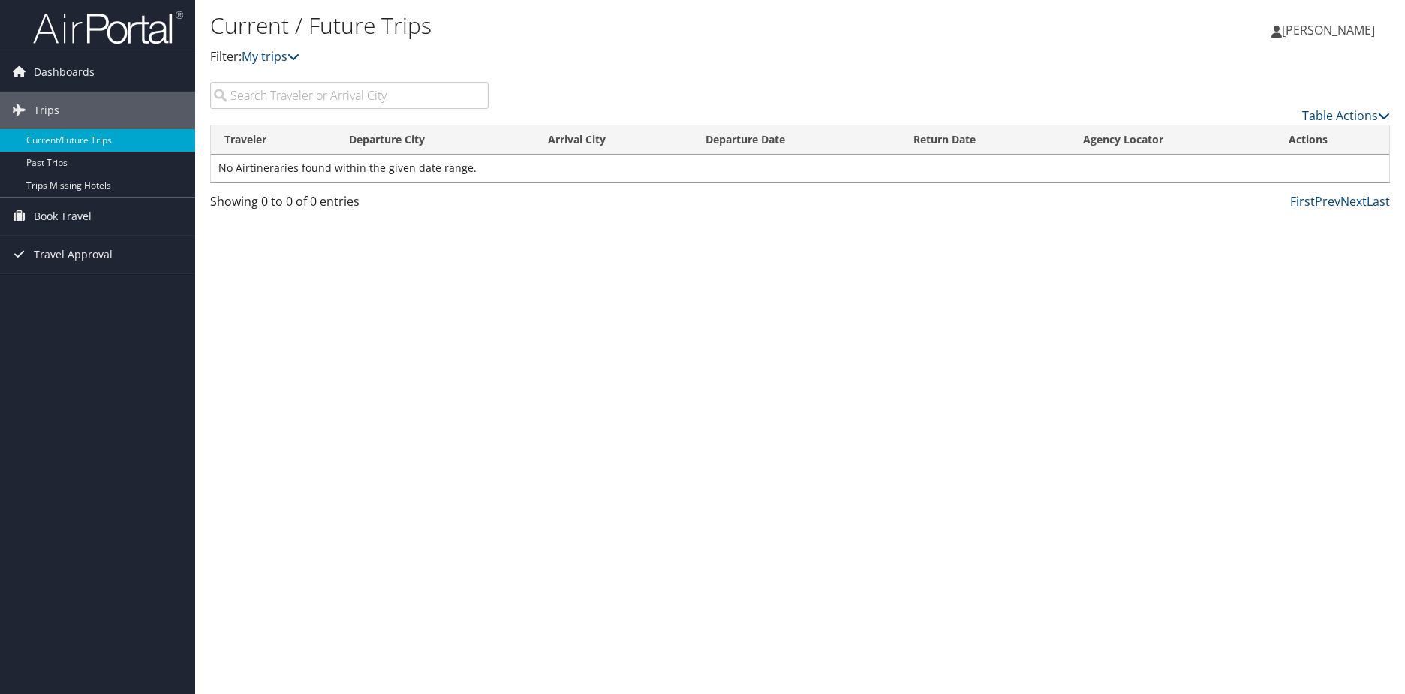
click at [251, 98] on input "search" at bounding box center [349, 95] width 279 height 27
type input "d"
type input "Denver"
click at [92, 220] on link "Book Travel" at bounding box center [97, 216] width 195 height 38
click at [108, 291] on link "Book/Manage Online Trips" at bounding box center [97, 291] width 195 height 23
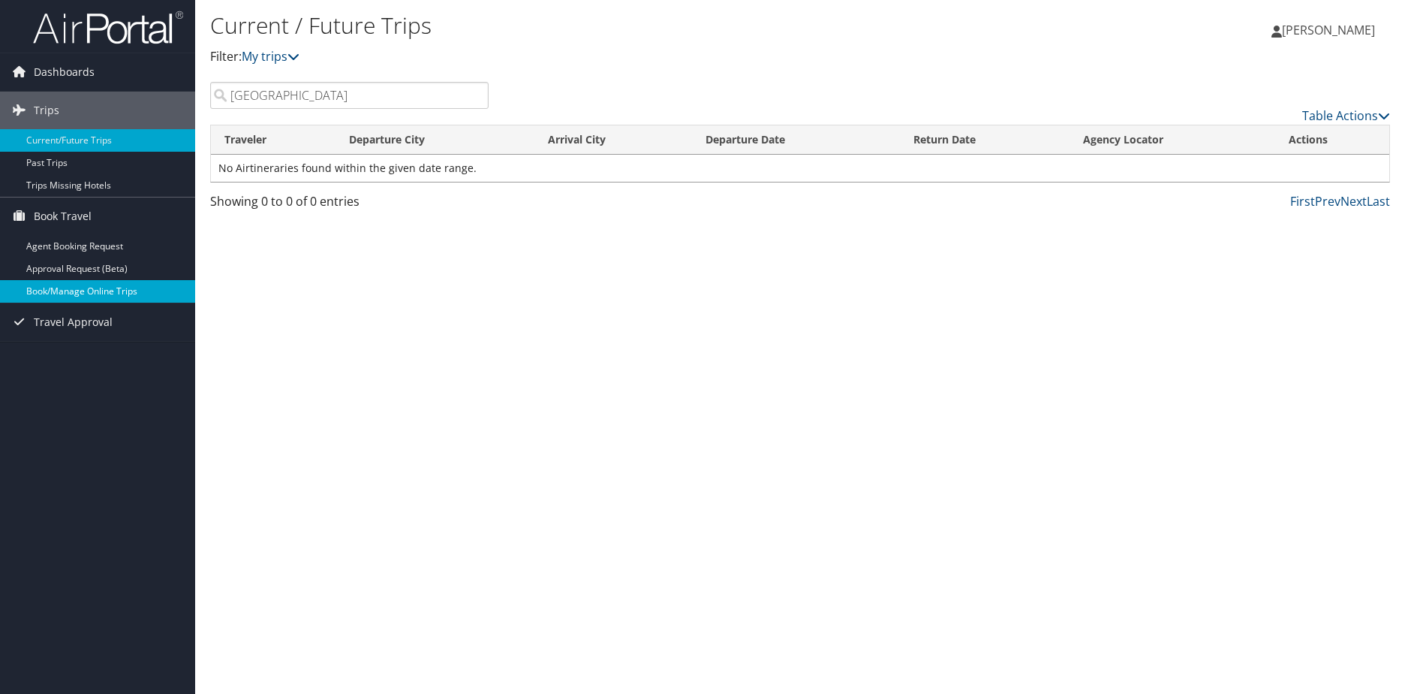
click at [134, 291] on link "Book/Manage Online Trips" at bounding box center [97, 291] width 195 height 23
